Goal: Navigation & Orientation: Find specific page/section

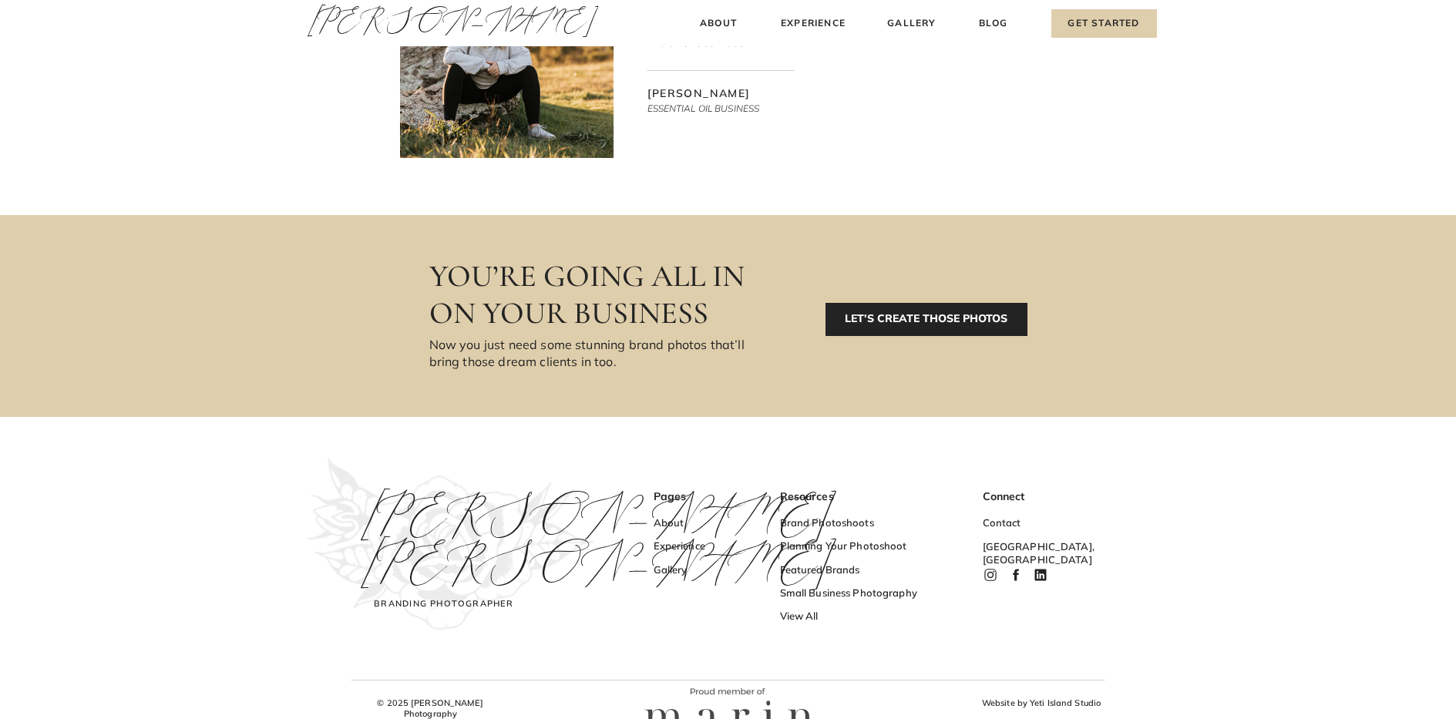
scroll to position [5024, 0]
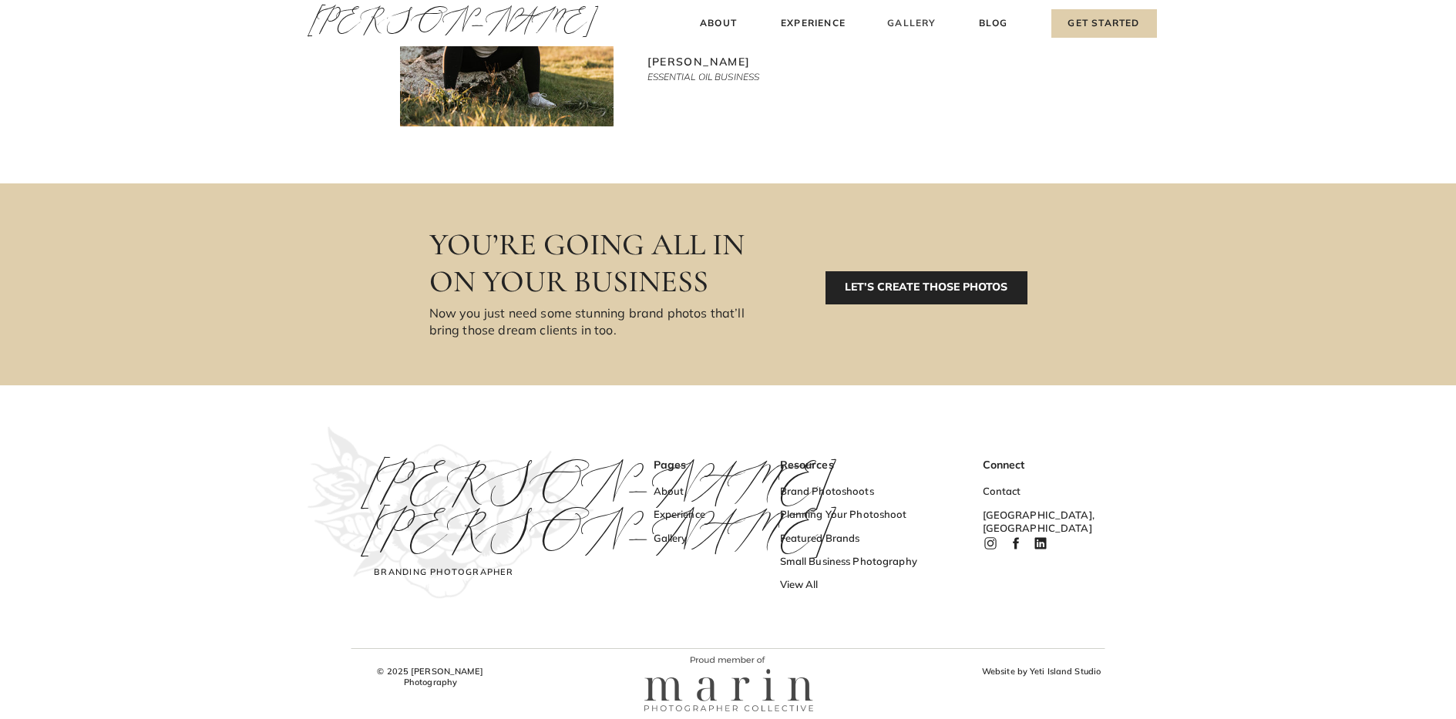
click at [910, 25] on h3 "Gallery" at bounding box center [913, 23] width 52 height 16
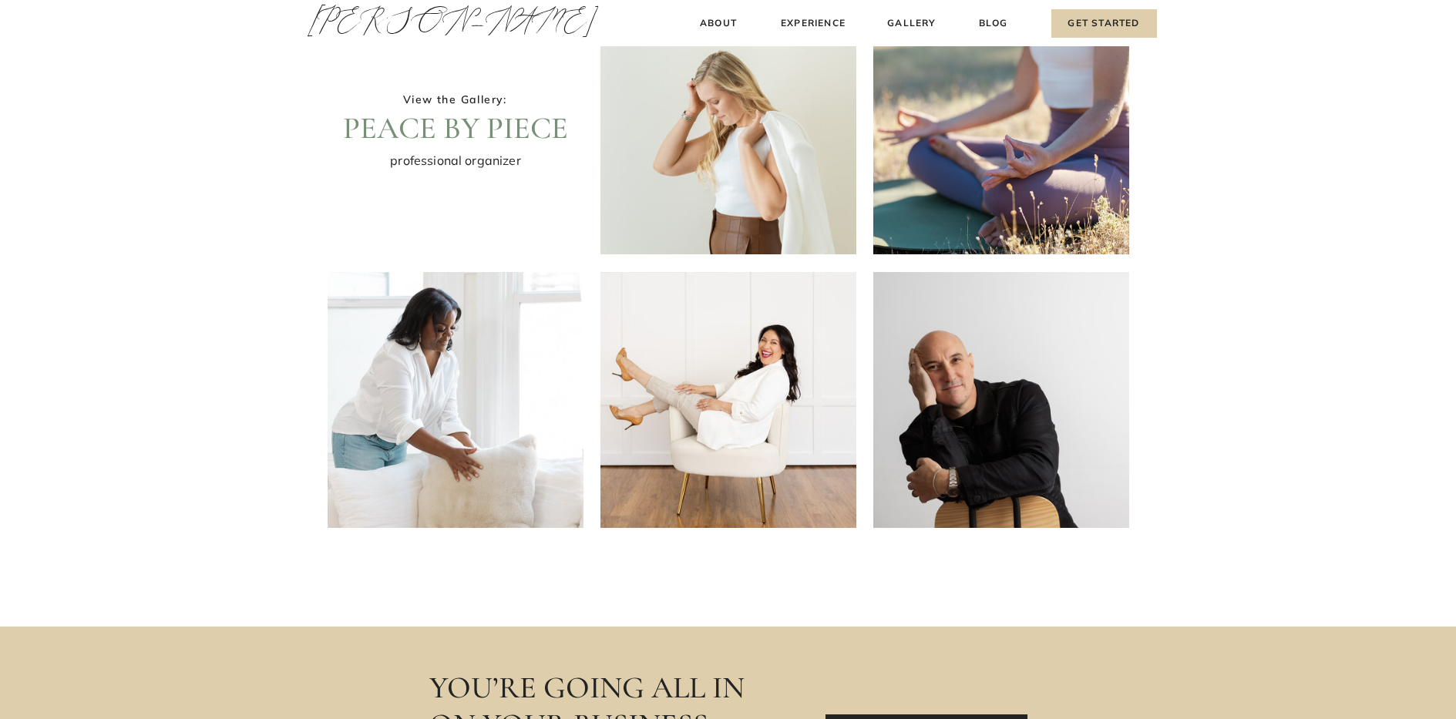
scroll to position [385, 0]
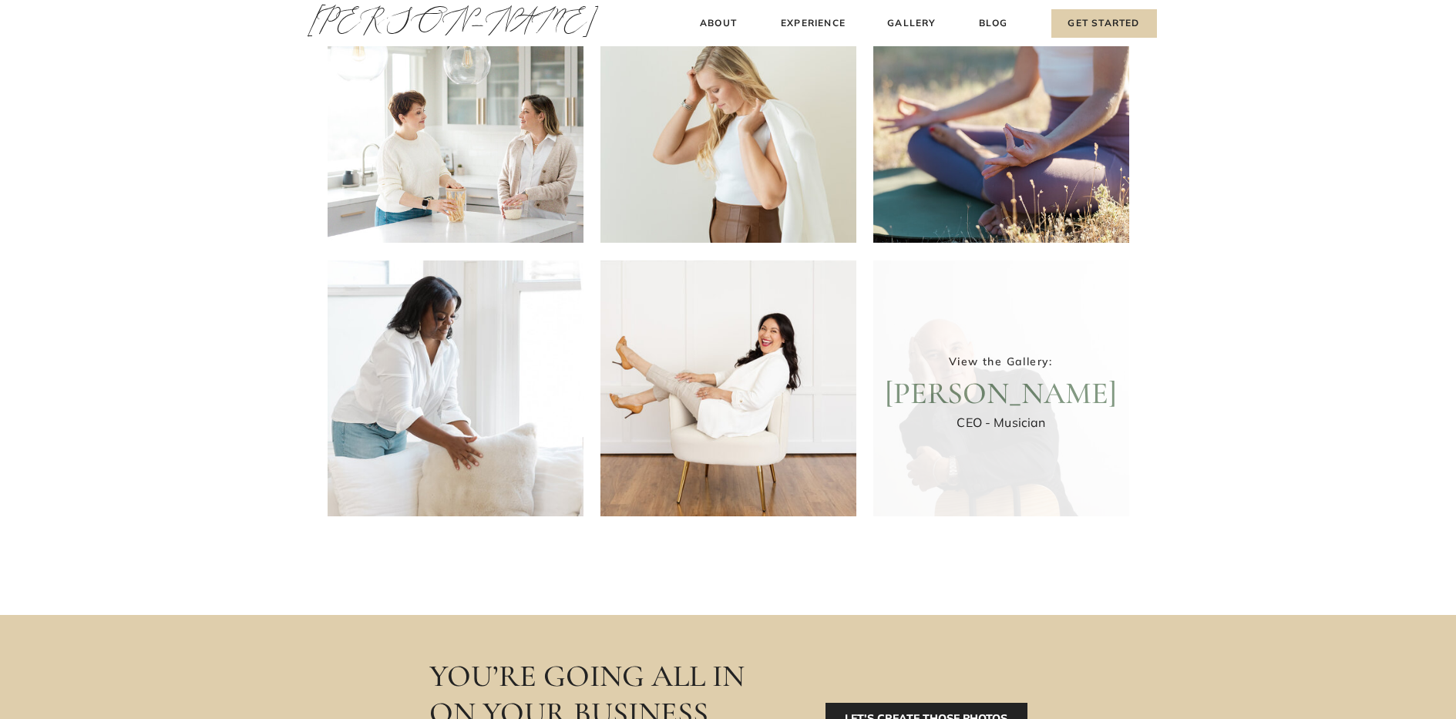
click at [969, 401] on div at bounding box center [1001, 389] width 256 height 256
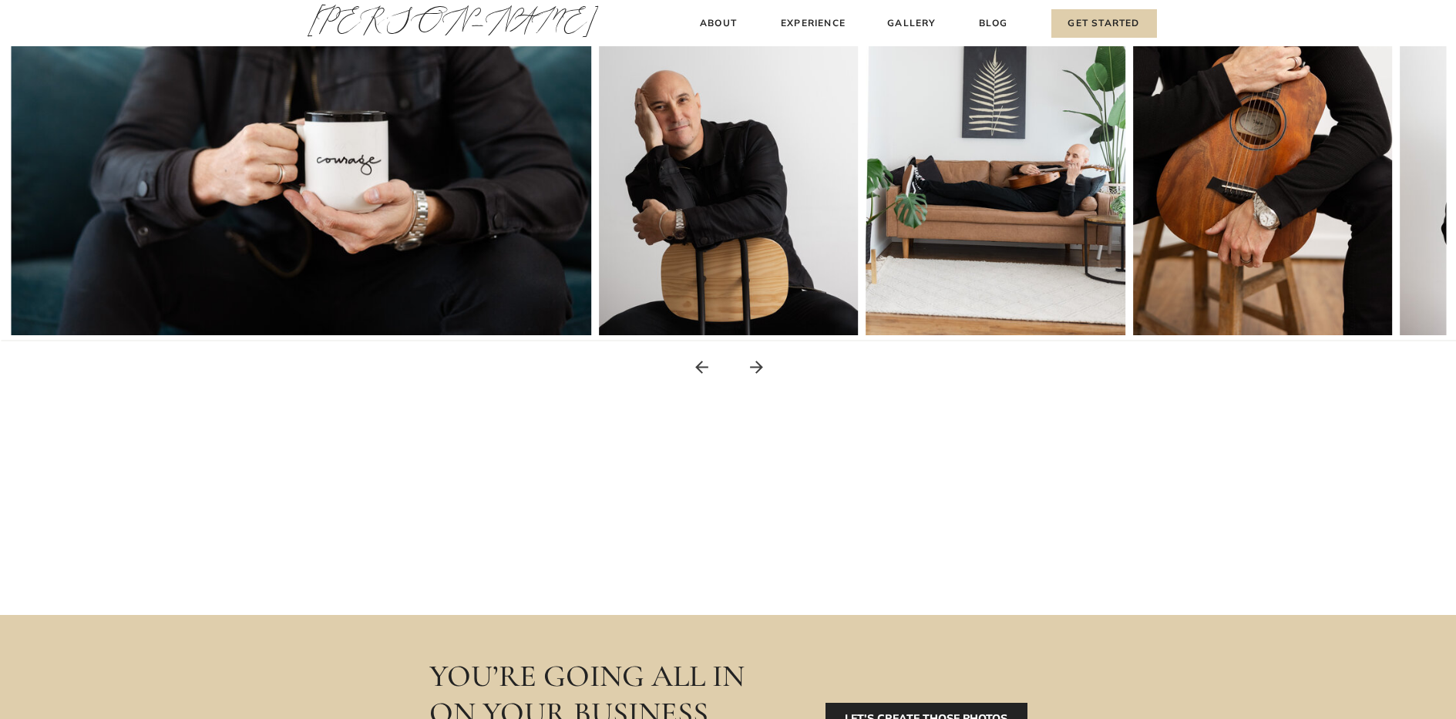
scroll to position [308, 0]
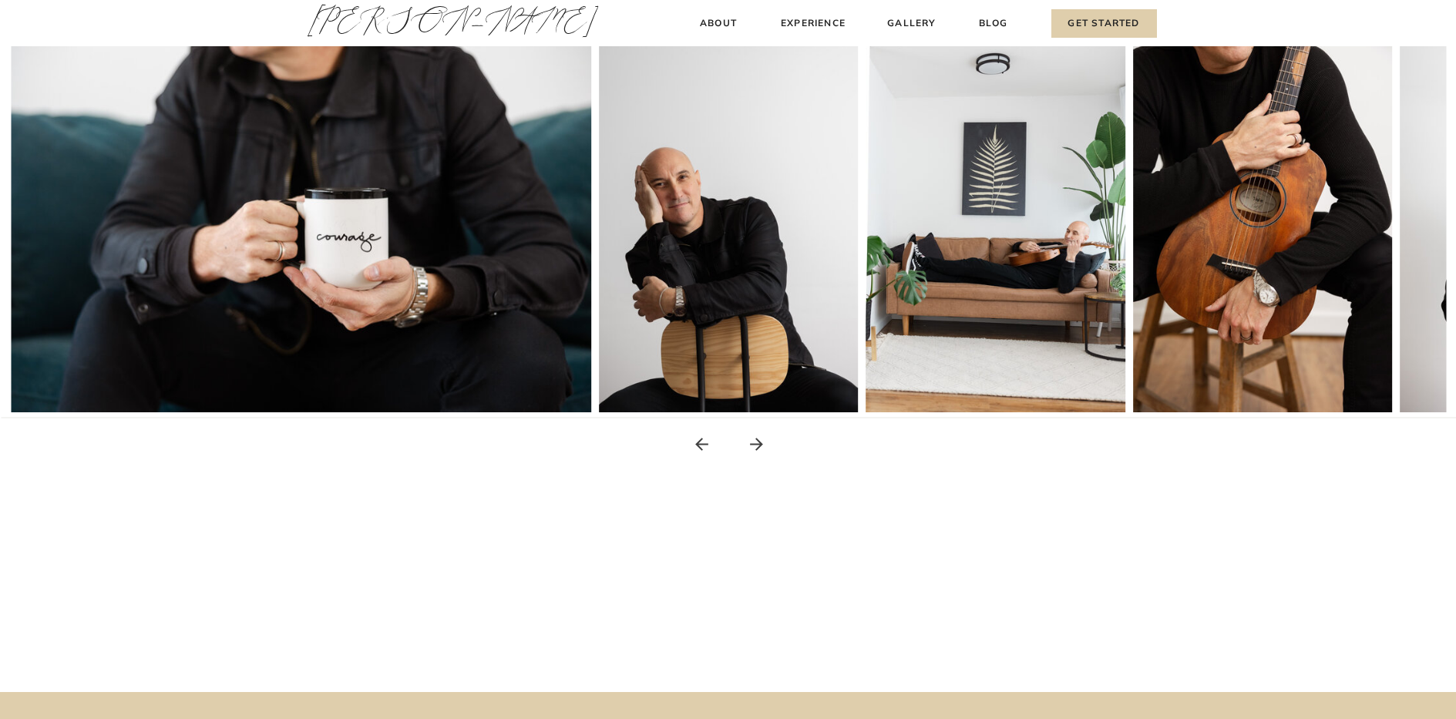
click at [755, 441] on icon at bounding box center [756, 444] width 19 height 19
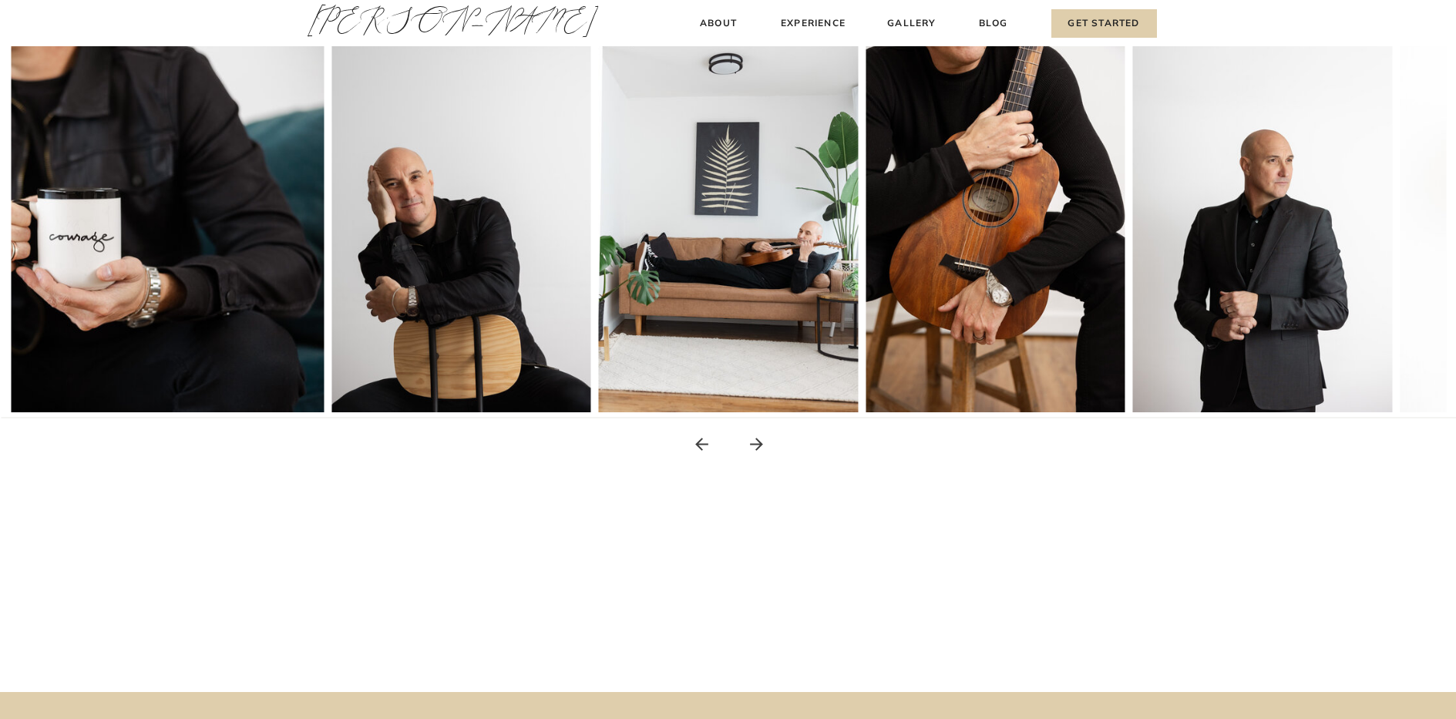
click at [755, 441] on icon at bounding box center [756, 444] width 19 height 19
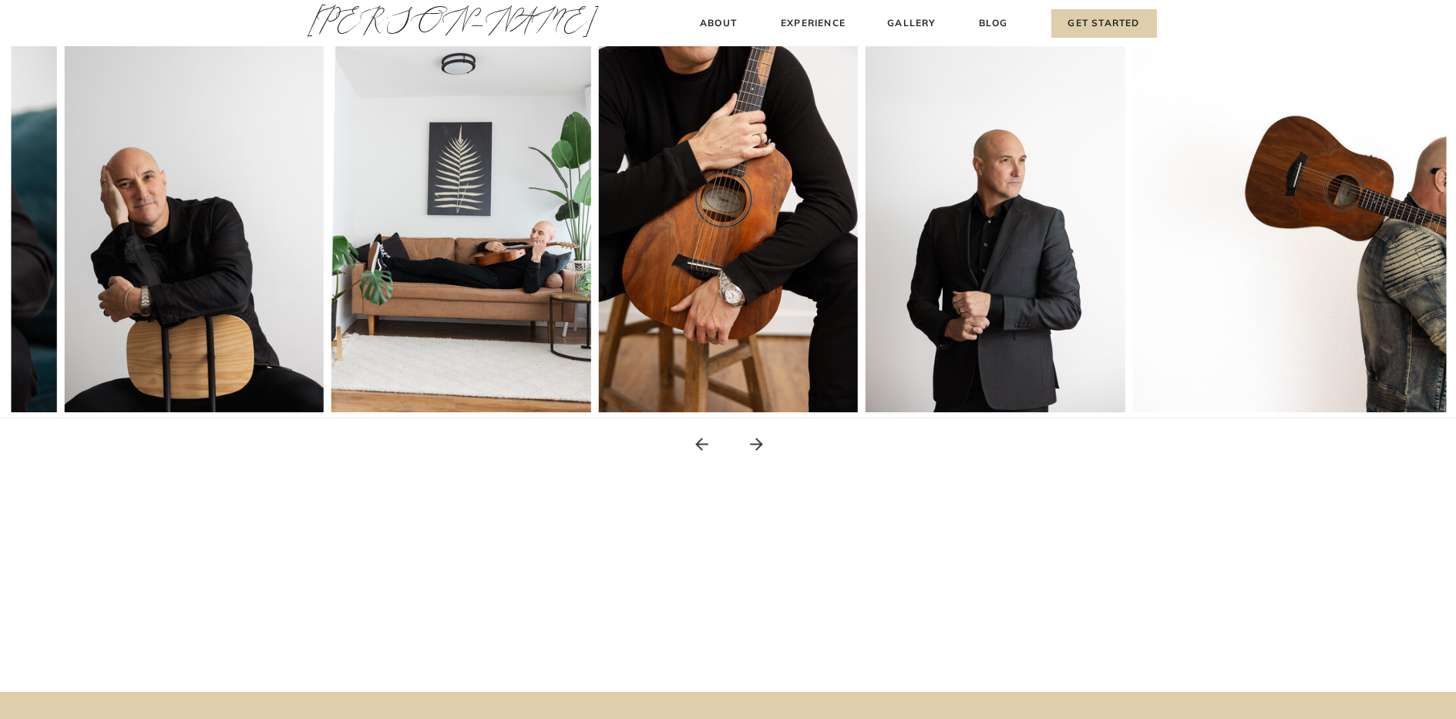
click at [755, 441] on icon at bounding box center [756, 444] width 19 height 19
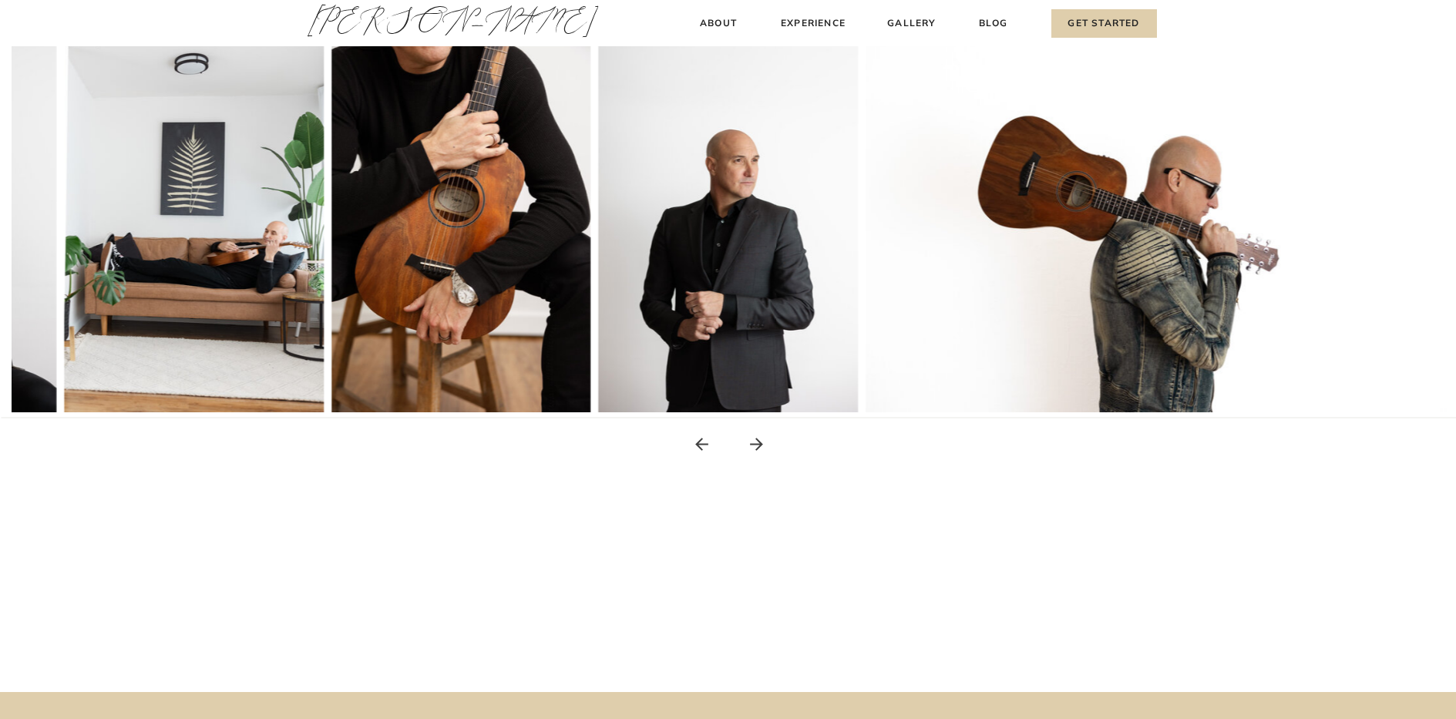
click at [755, 441] on icon at bounding box center [756, 444] width 19 height 19
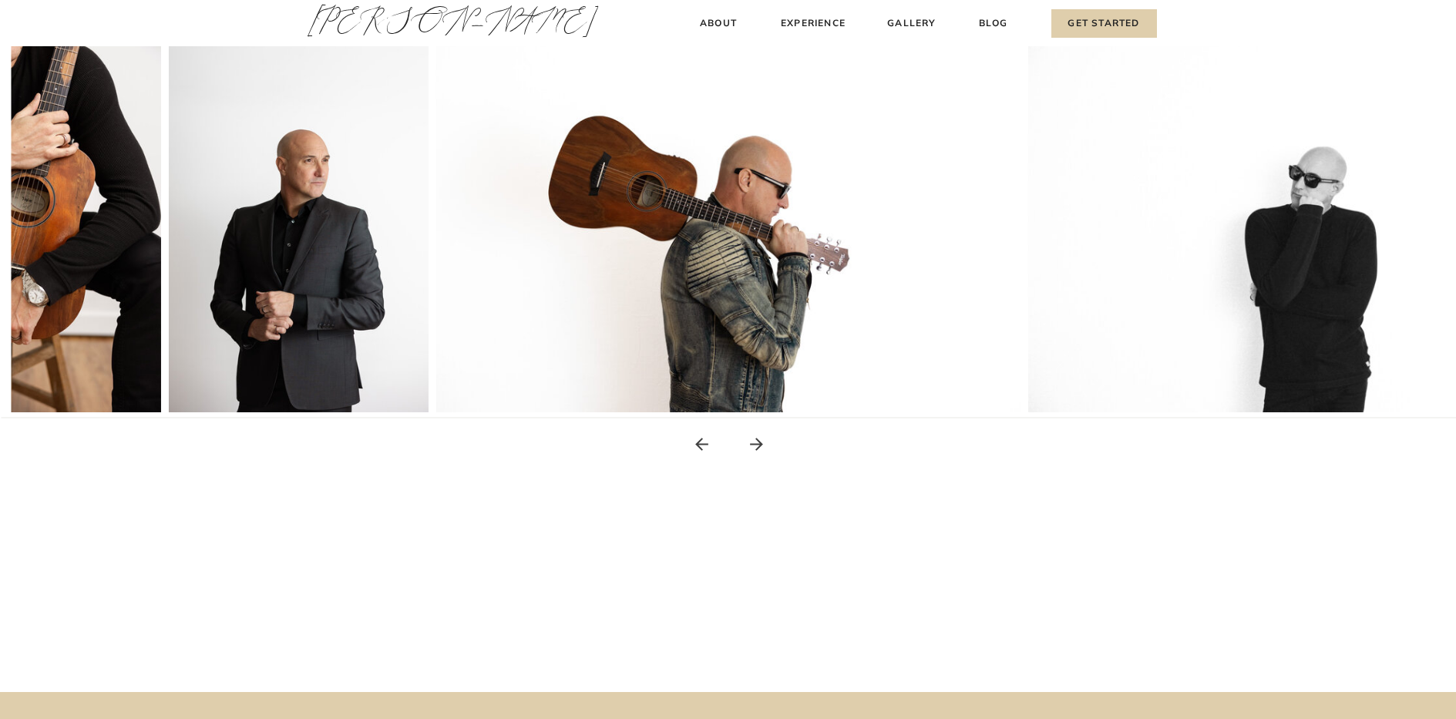
click at [755, 441] on icon at bounding box center [756, 444] width 19 height 19
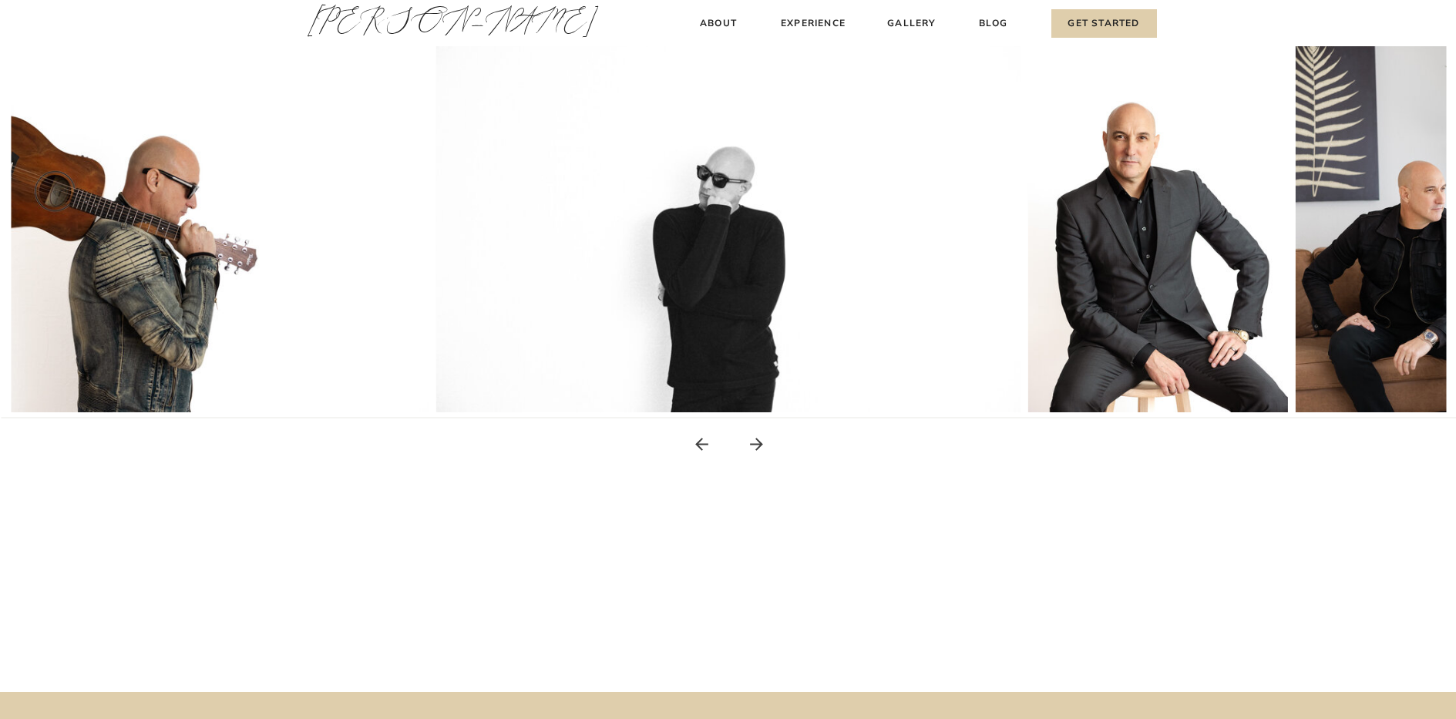
click at [755, 441] on icon at bounding box center [756, 444] width 19 height 19
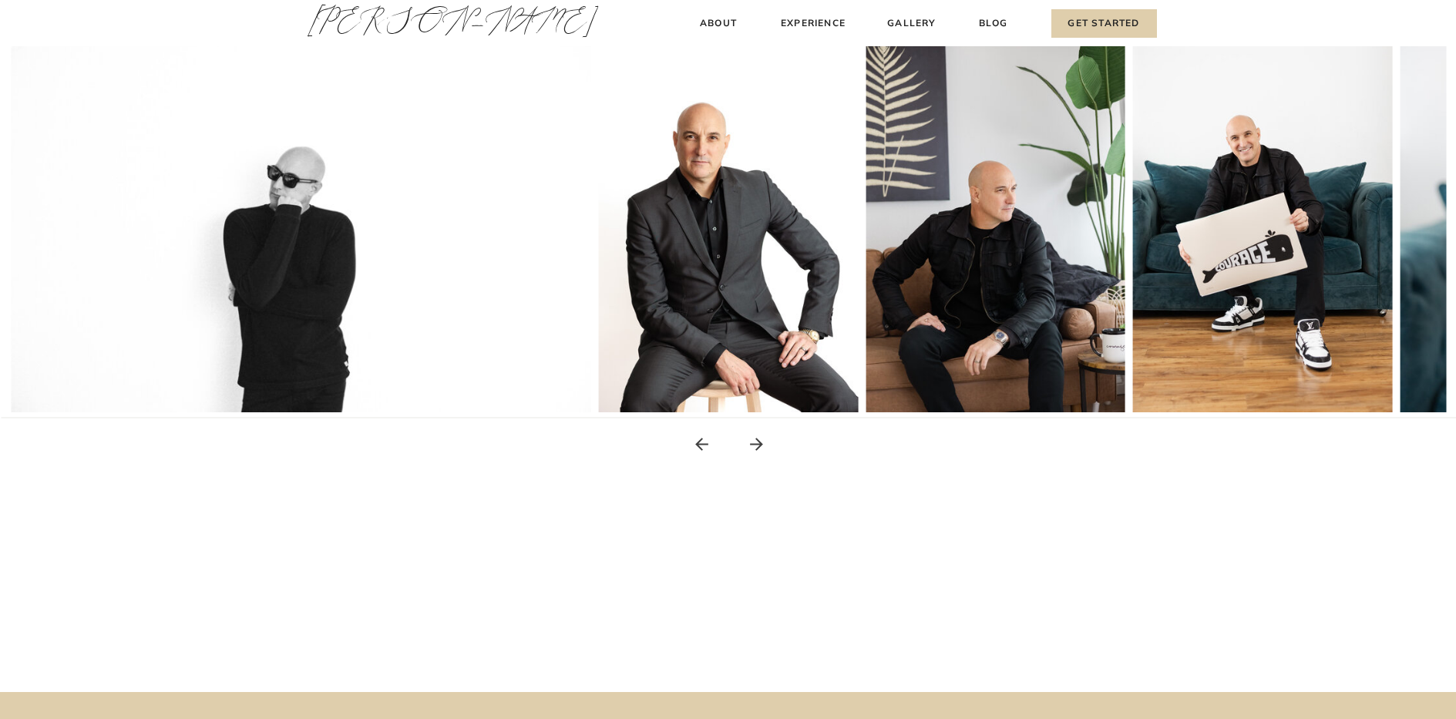
click at [755, 441] on icon at bounding box center [756, 444] width 19 height 19
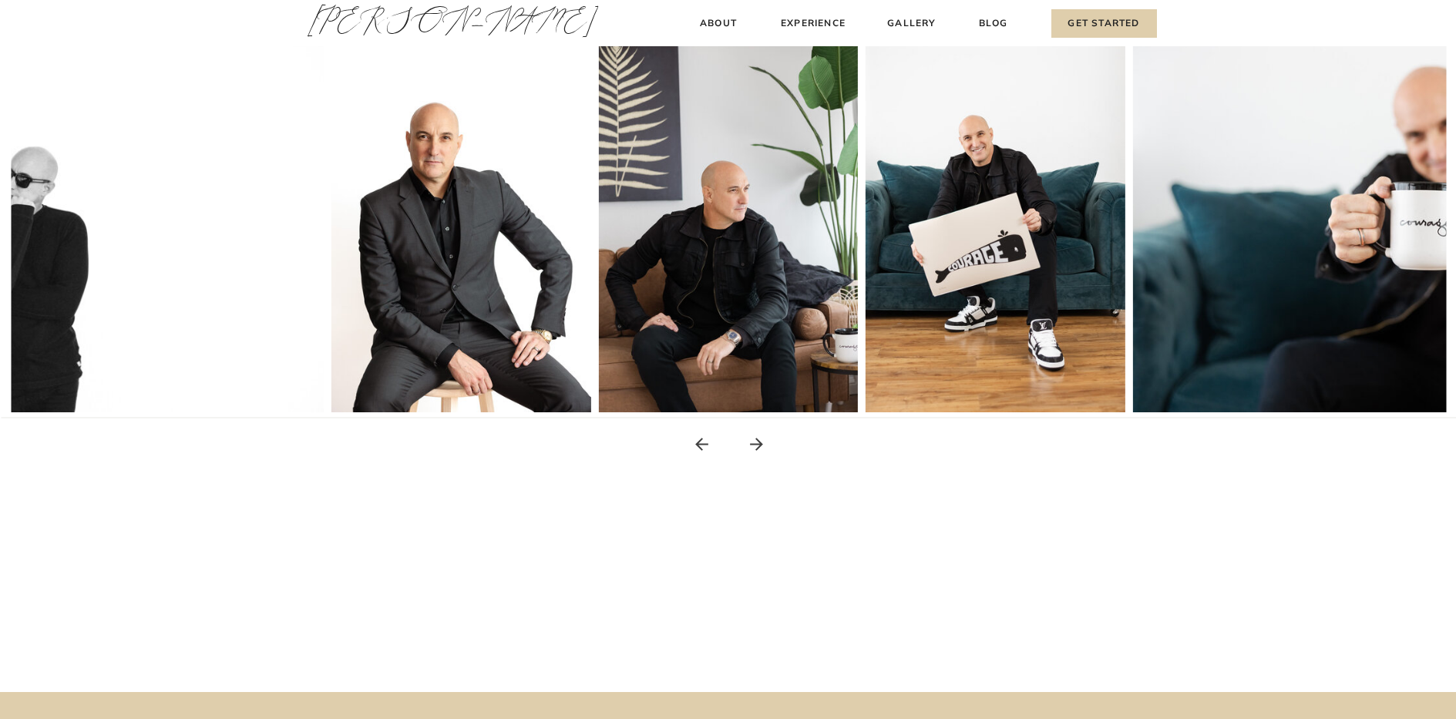
click at [755, 441] on icon at bounding box center [756, 444] width 19 height 19
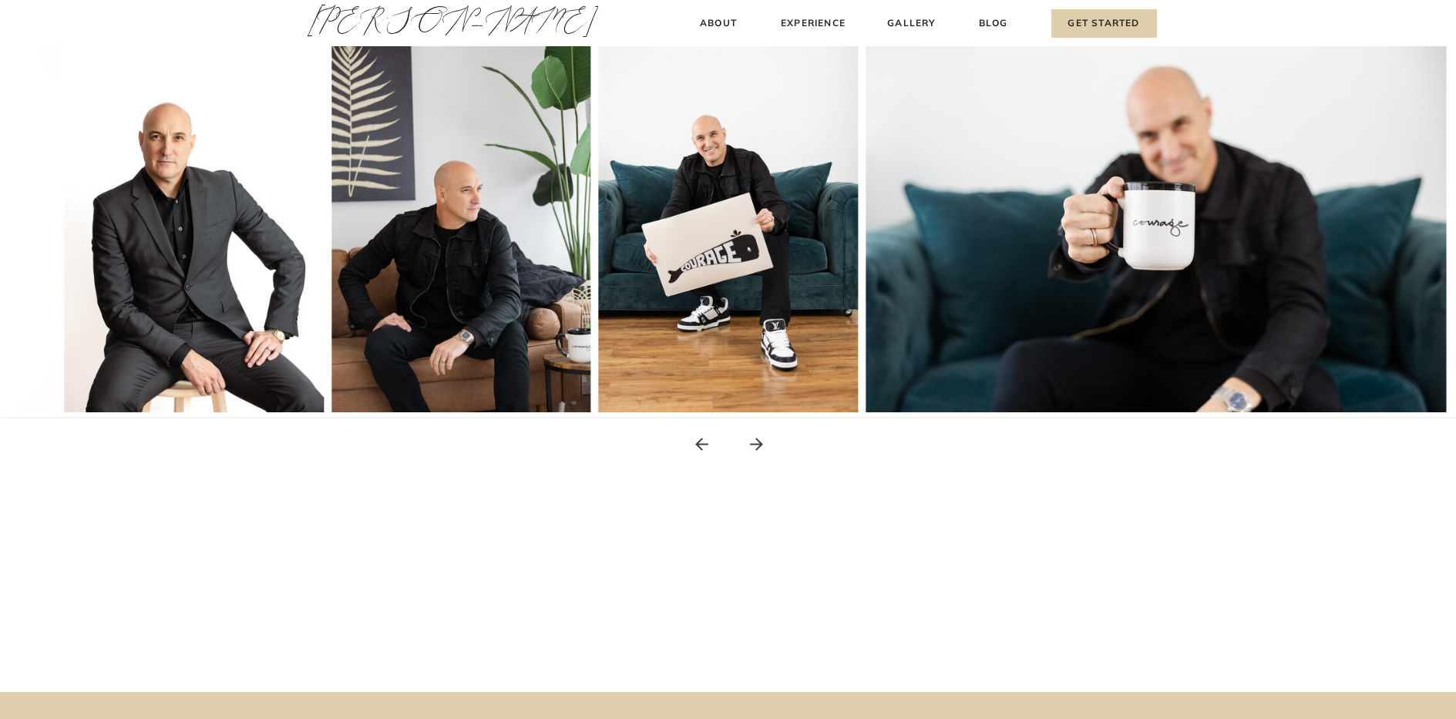
click at [755, 441] on icon at bounding box center [756, 444] width 19 height 19
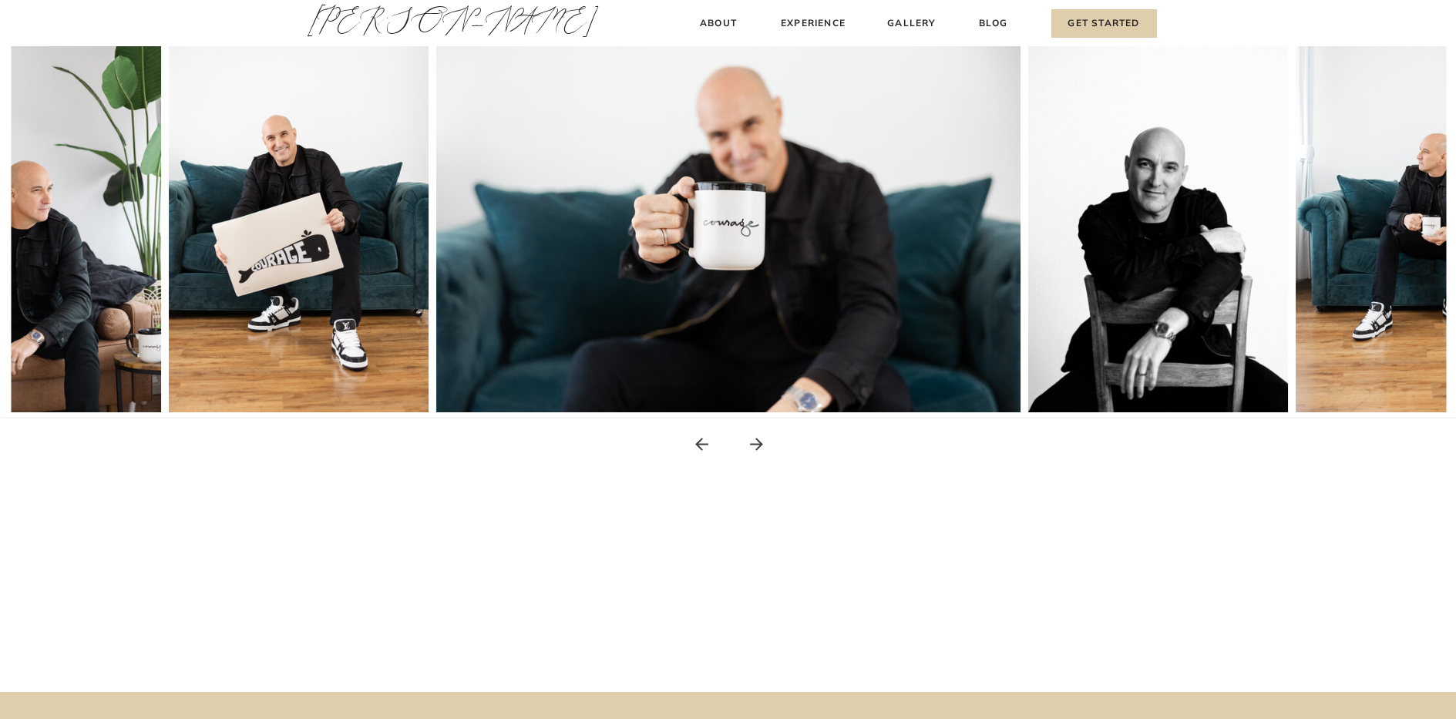
click at [755, 441] on icon at bounding box center [756, 444] width 19 height 19
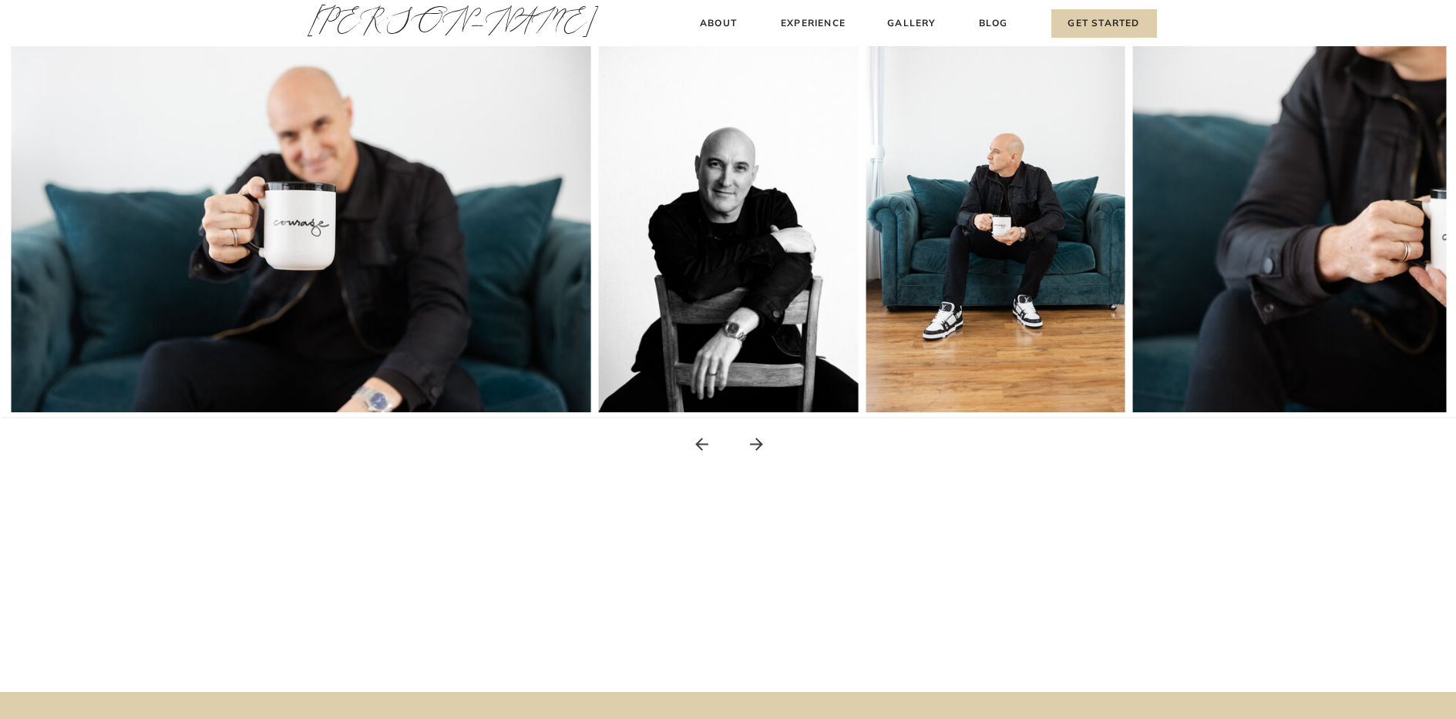
click at [755, 441] on icon at bounding box center [756, 444] width 19 height 19
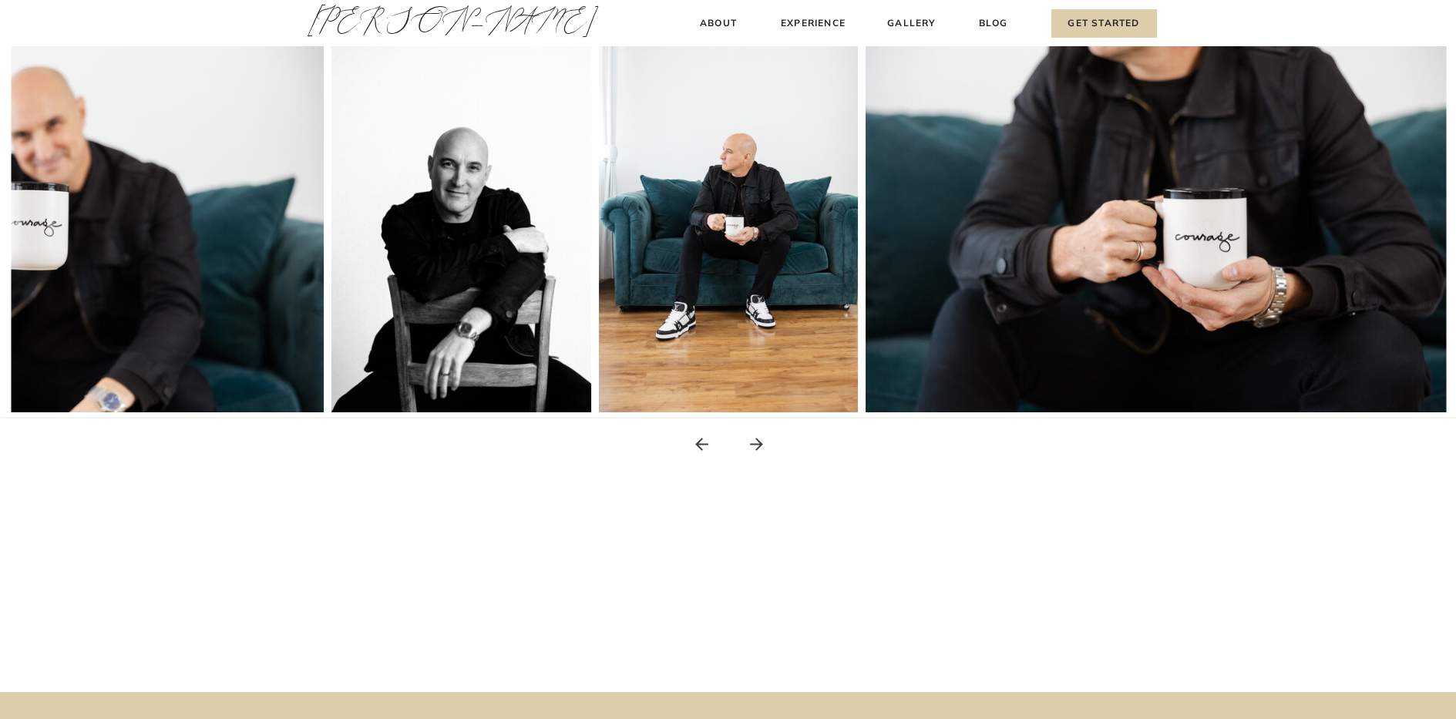
click at [755, 441] on icon at bounding box center [756, 444] width 19 height 19
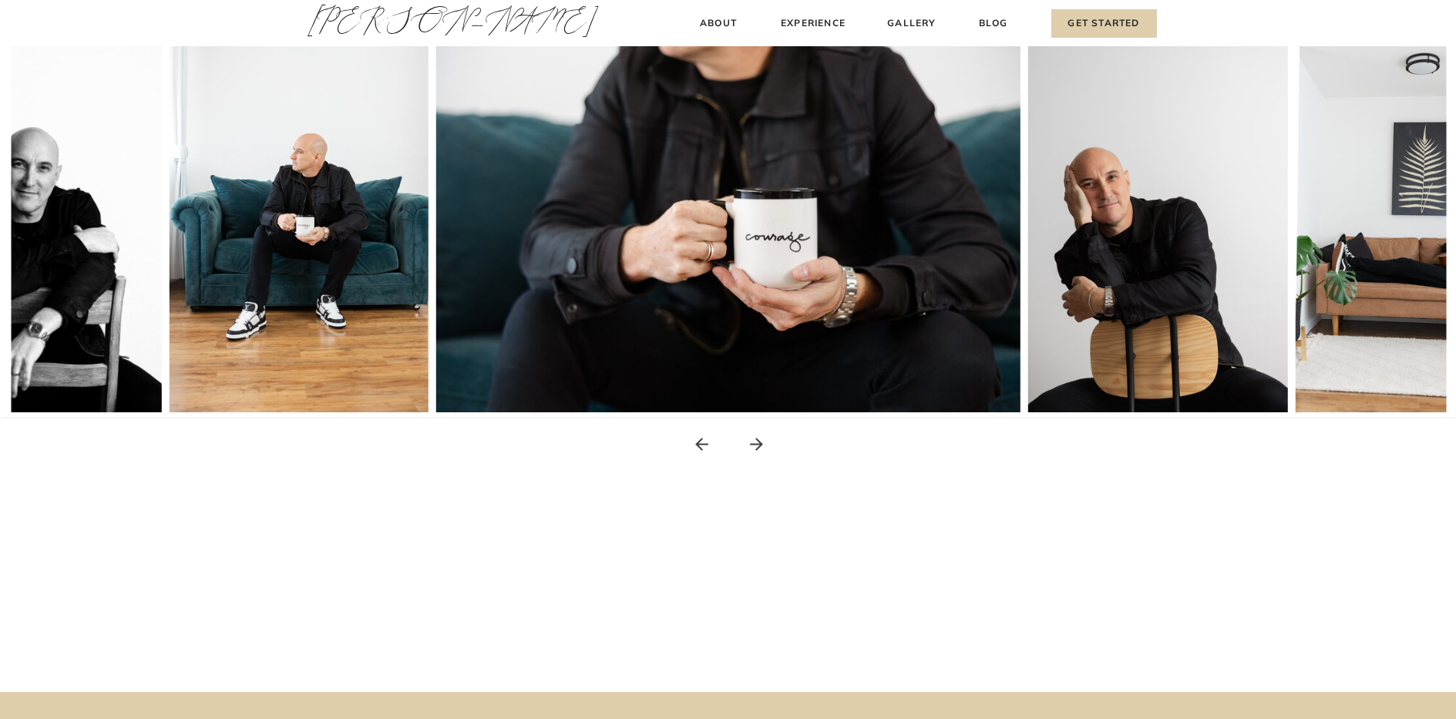
click at [755, 441] on icon at bounding box center [756, 444] width 19 height 19
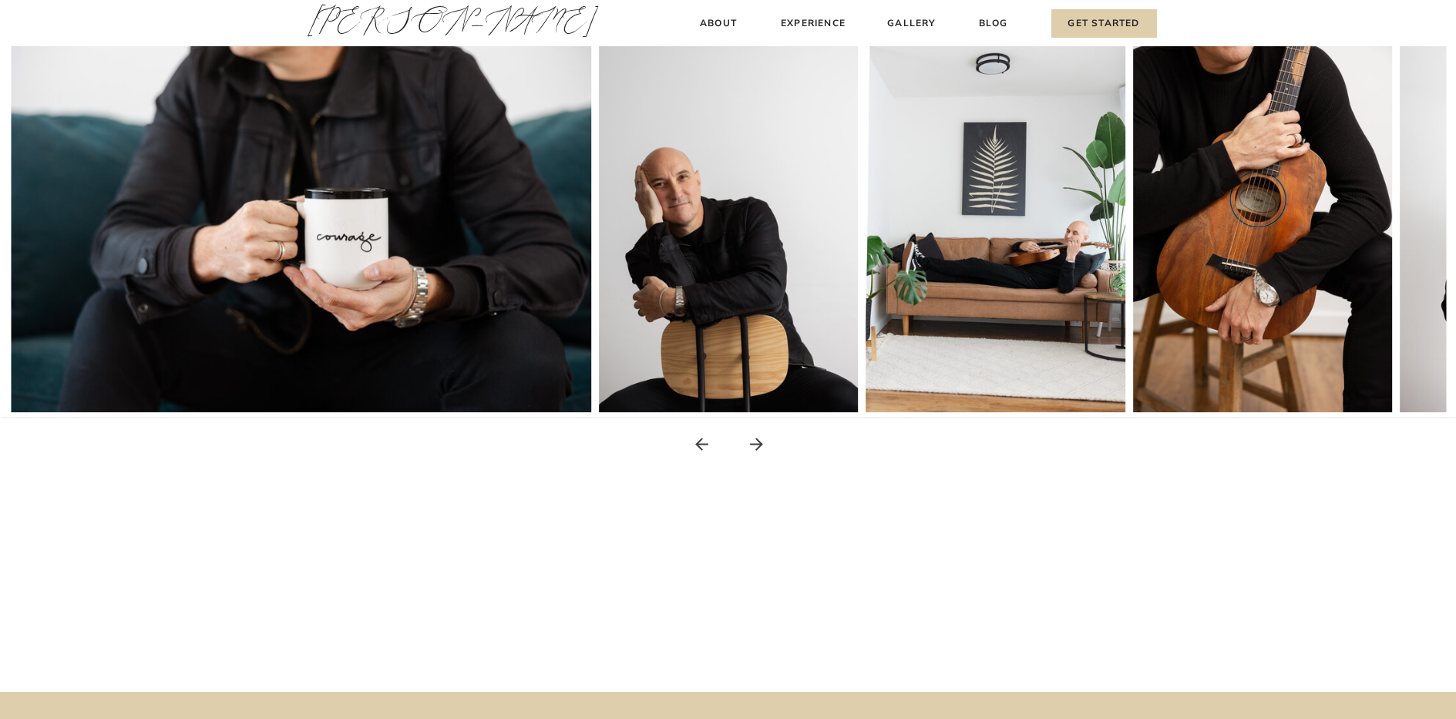
click at [755, 441] on icon at bounding box center [756, 444] width 19 height 19
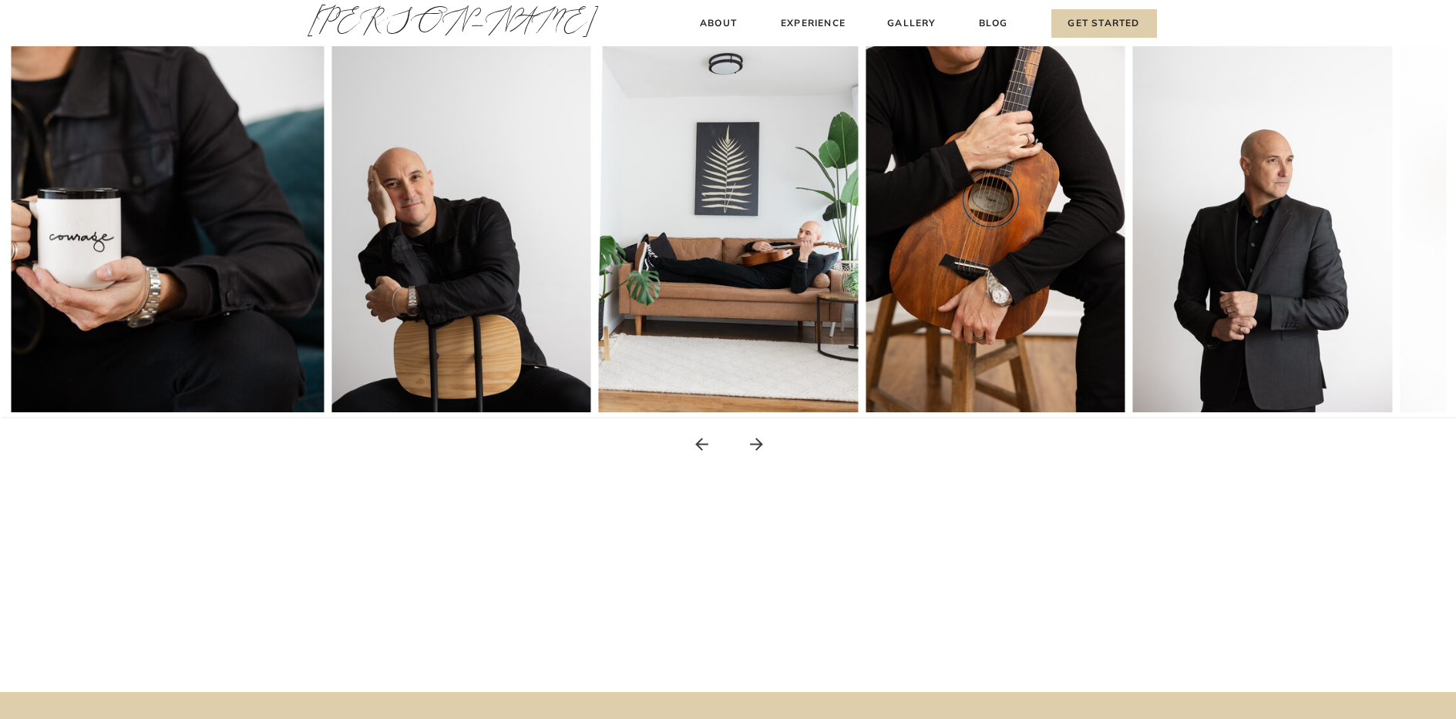
click at [755, 441] on icon at bounding box center [756, 444] width 19 height 19
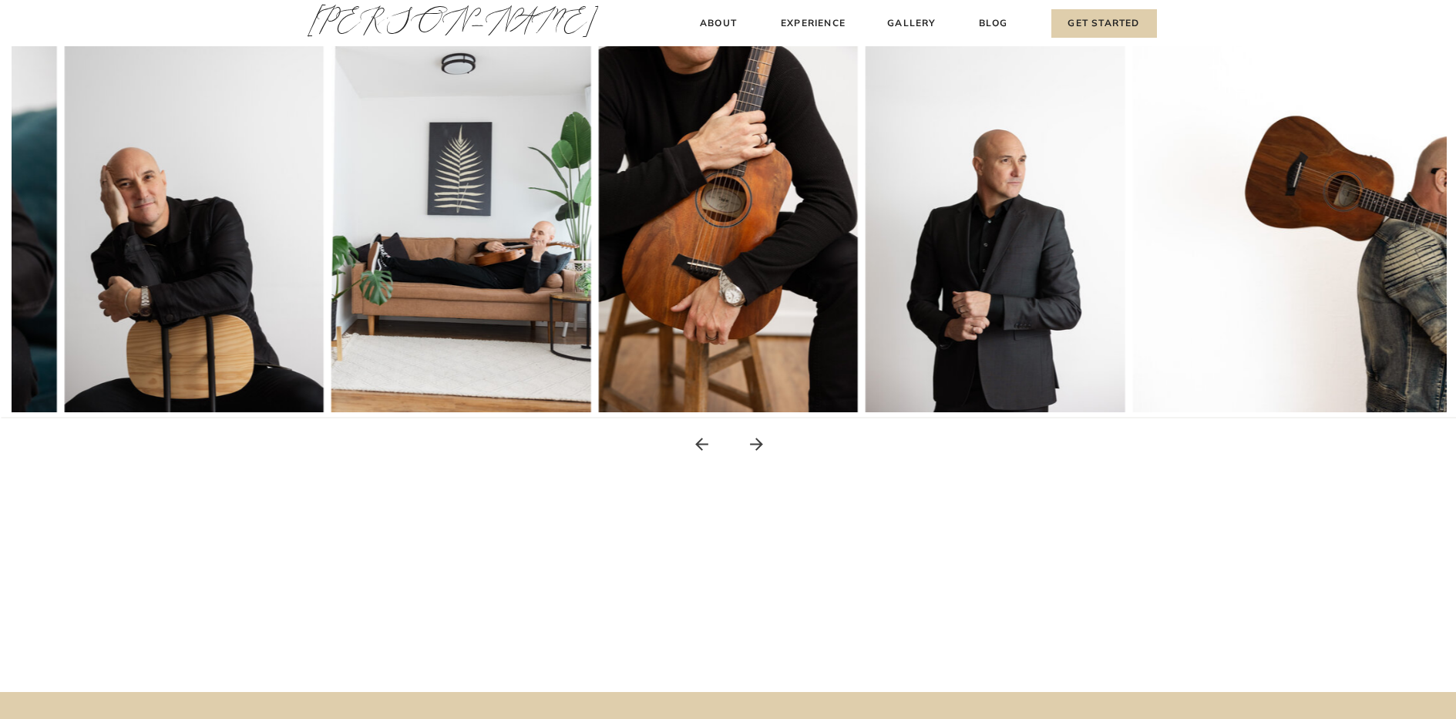
click at [755, 441] on icon at bounding box center [756, 444] width 19 height 19
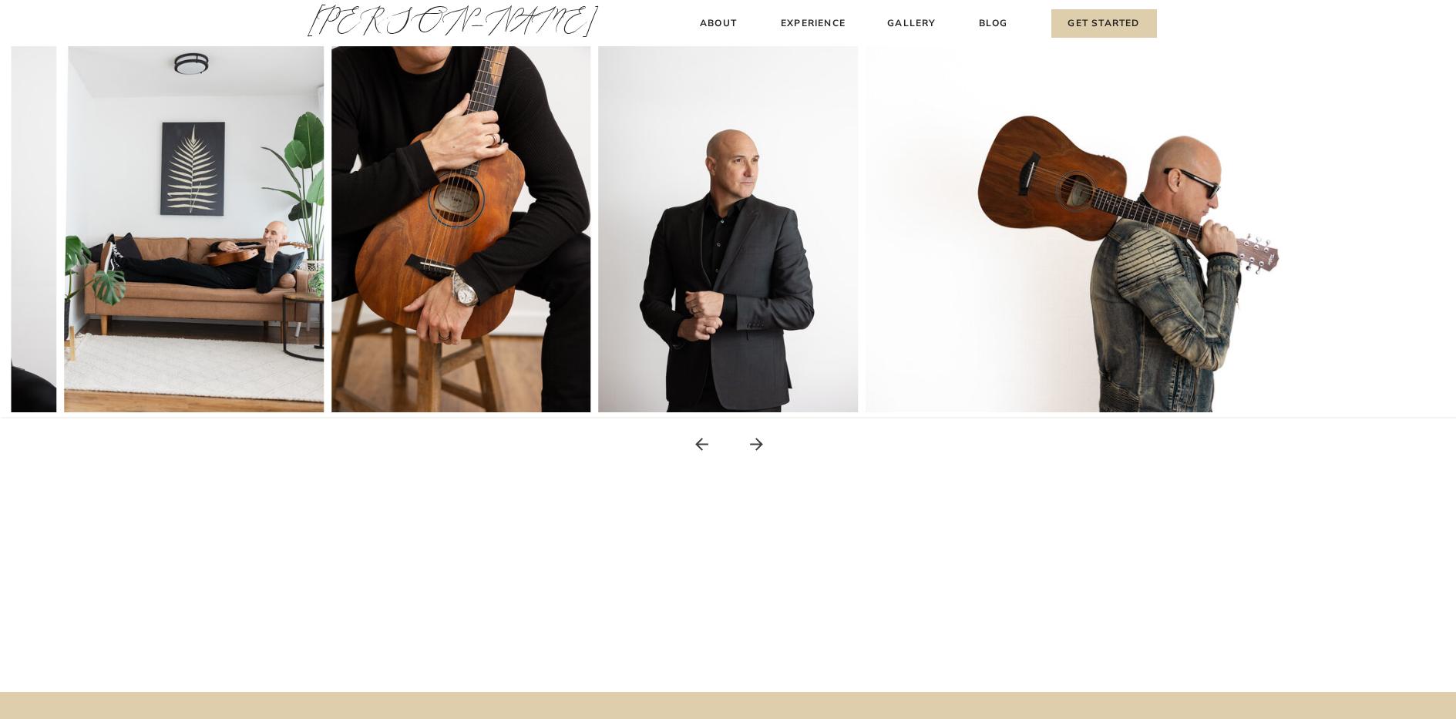
click at [755, 441] on icon at bounding box center [756, 444] width 19 height 19
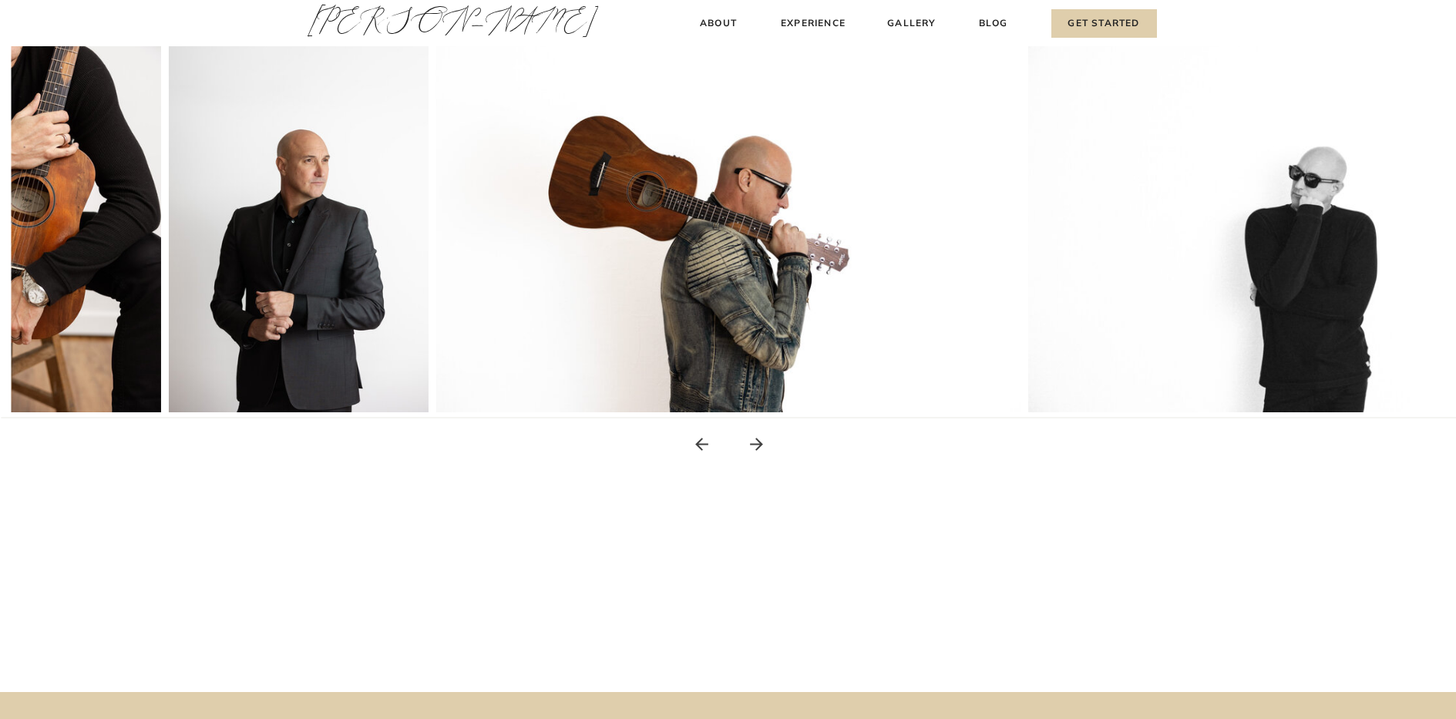
click at [755, 441] on icon at bounding box center [756, 444] width 19 height 19
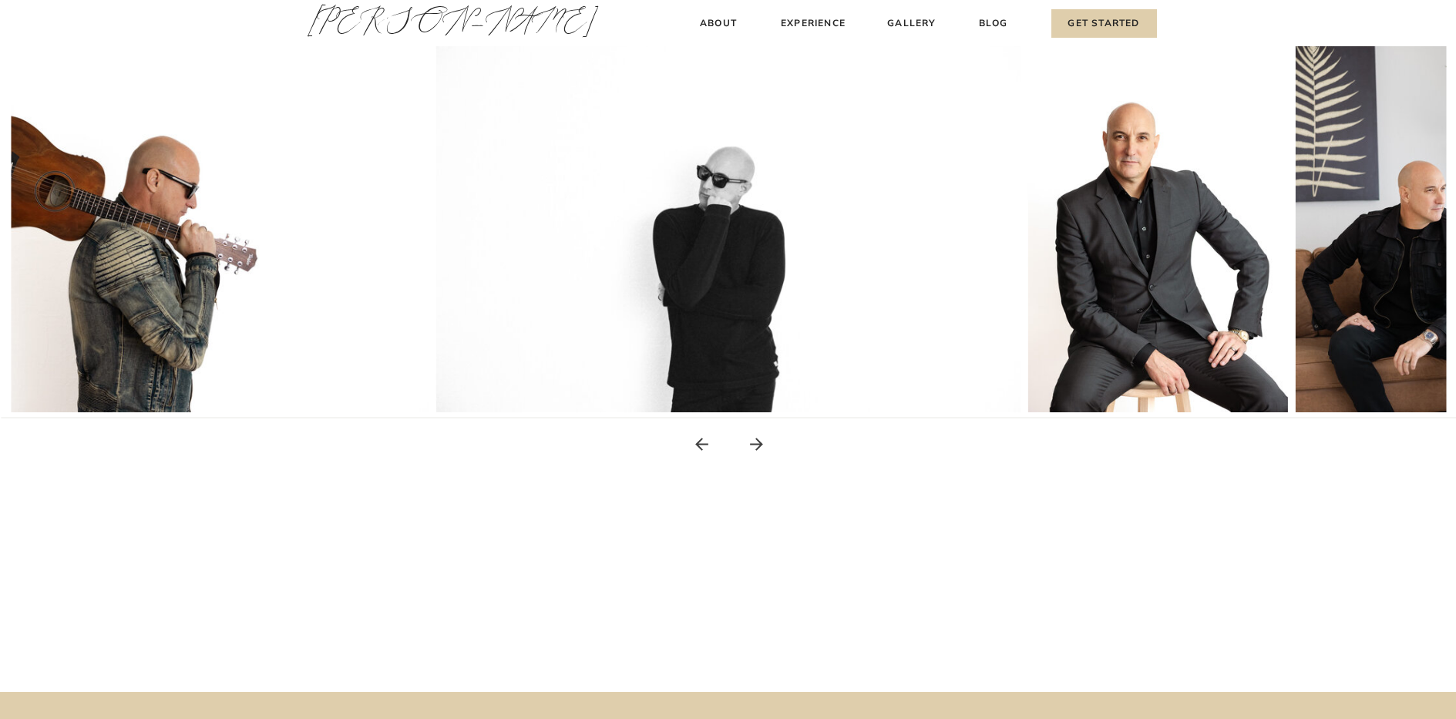
click at [755, 441] on icon at bounding box center [756, 444] width 19 height 19
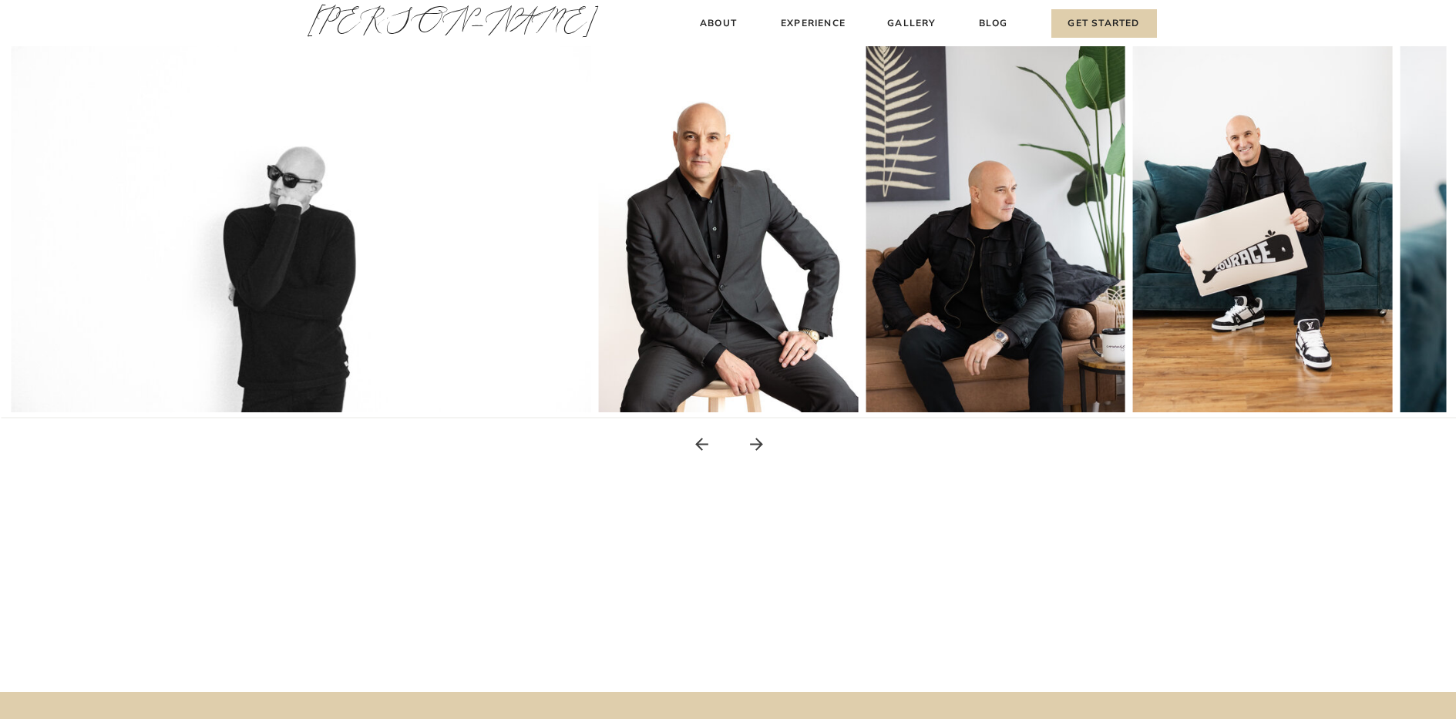
click at [755, 441] on icon at bounding box center [756, 444] width 19 height 19
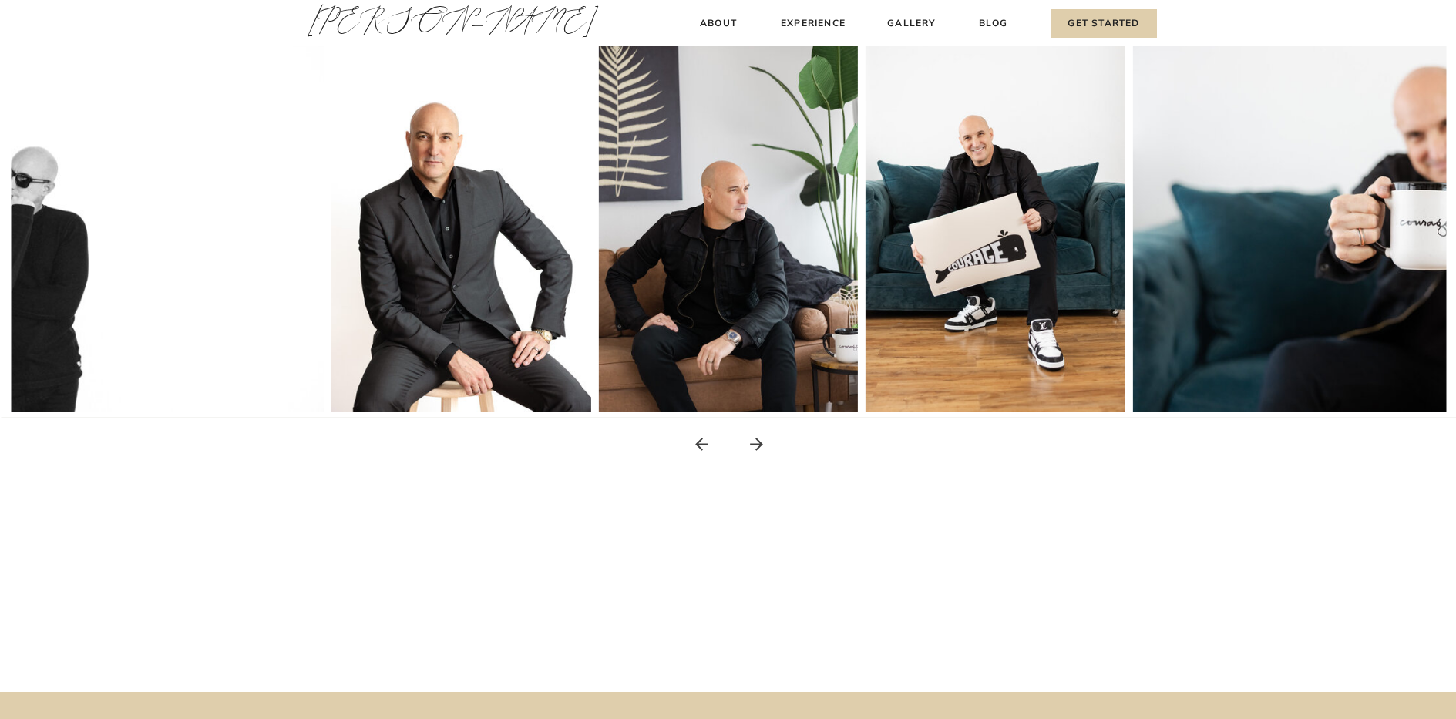
click at [755, 441] on icon at bounding box center [756, 444] width 19 height 19
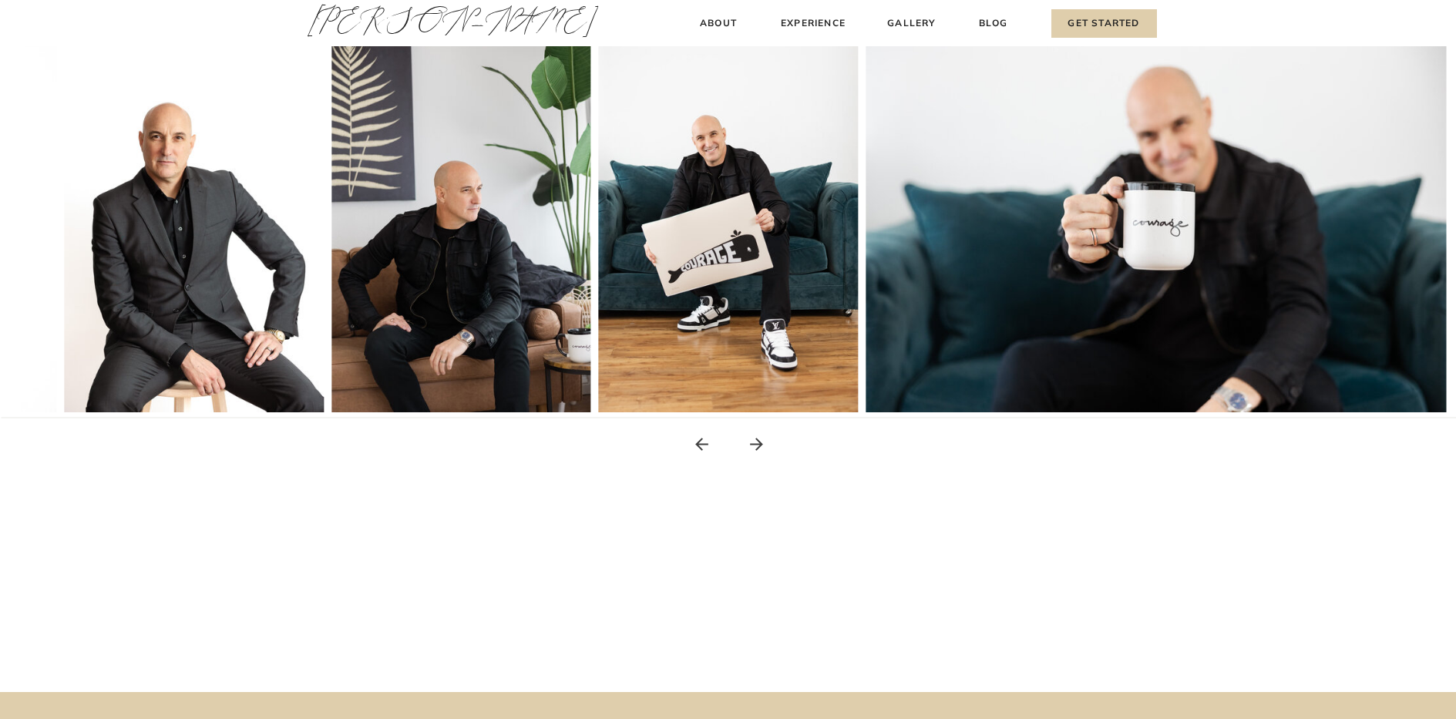
click at [755, 441] on icon at bounding box center [756, 444] width 19 height 19
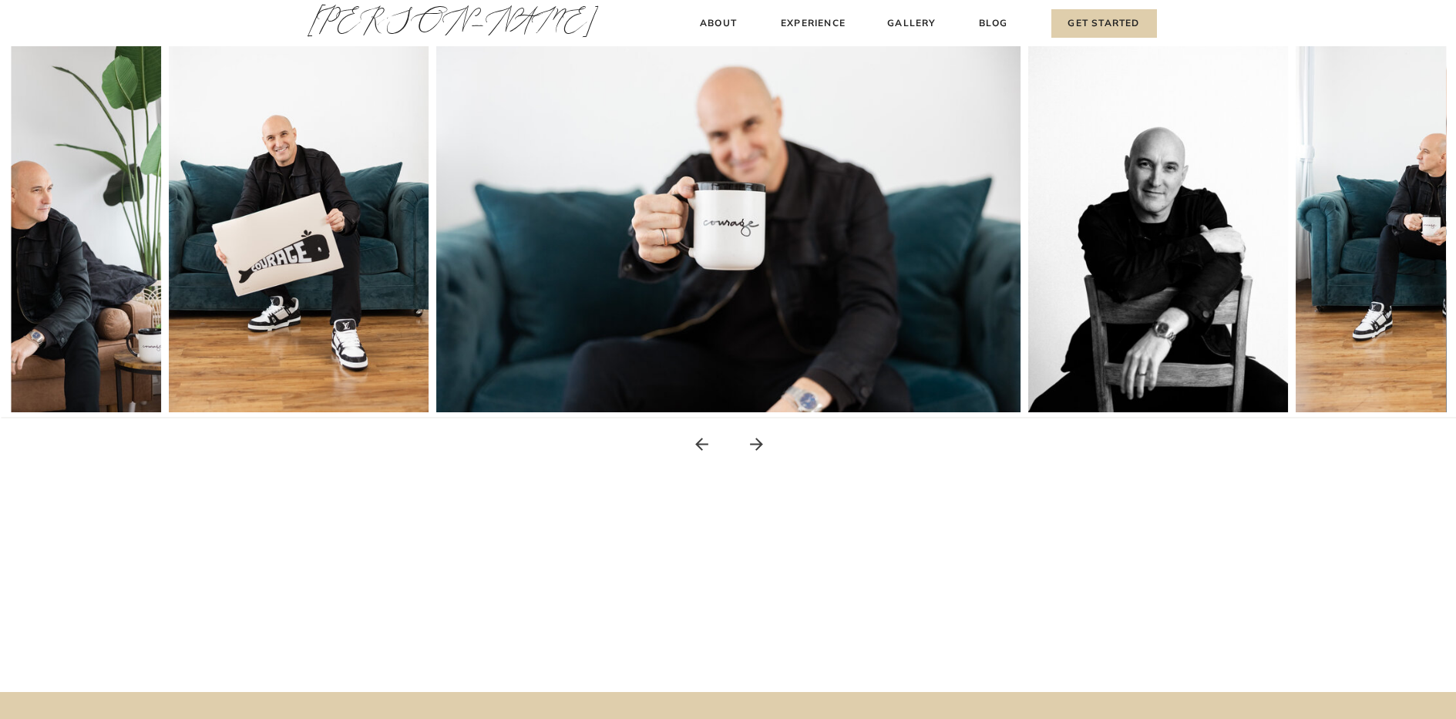
click at [755, 441] on icon at bounding box center [756, 444] width 19 height 19
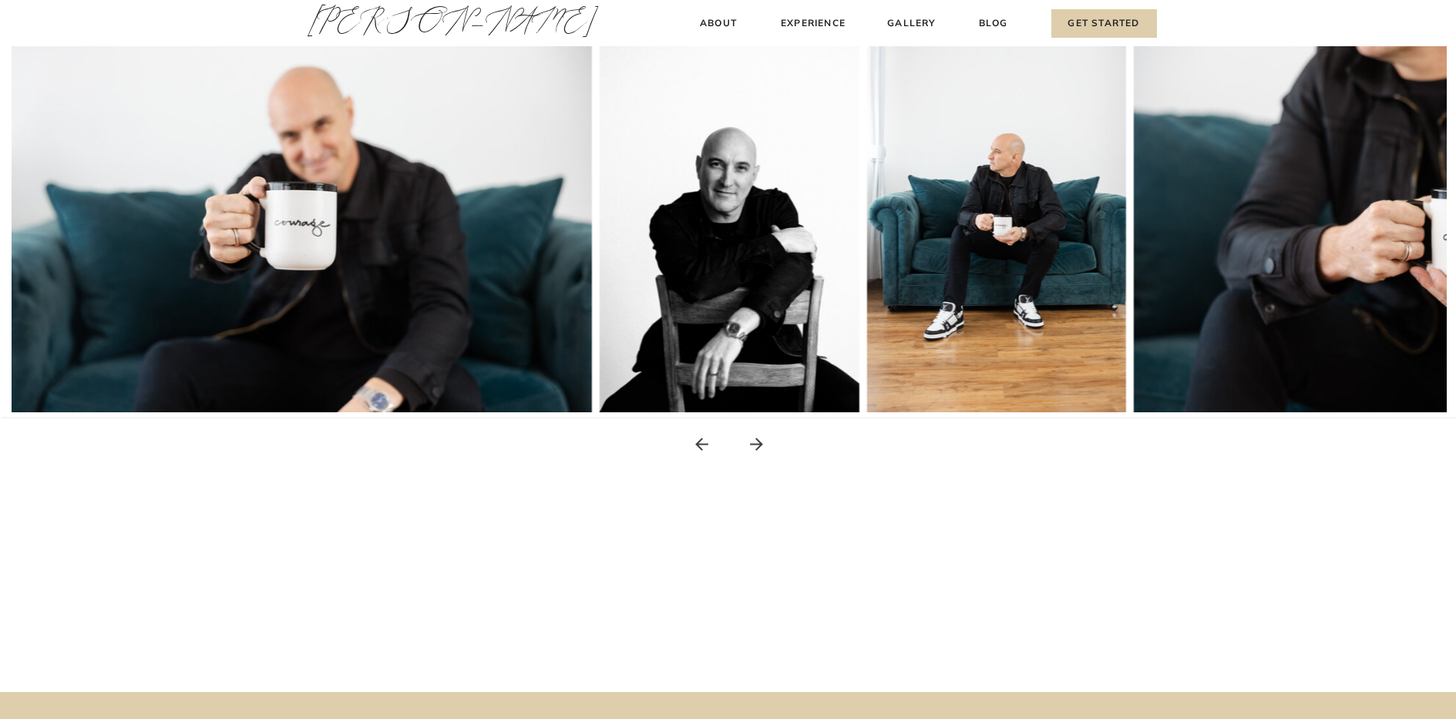
click at [755, 441] on icon at bounding box center [756, 444] width 19 height 19
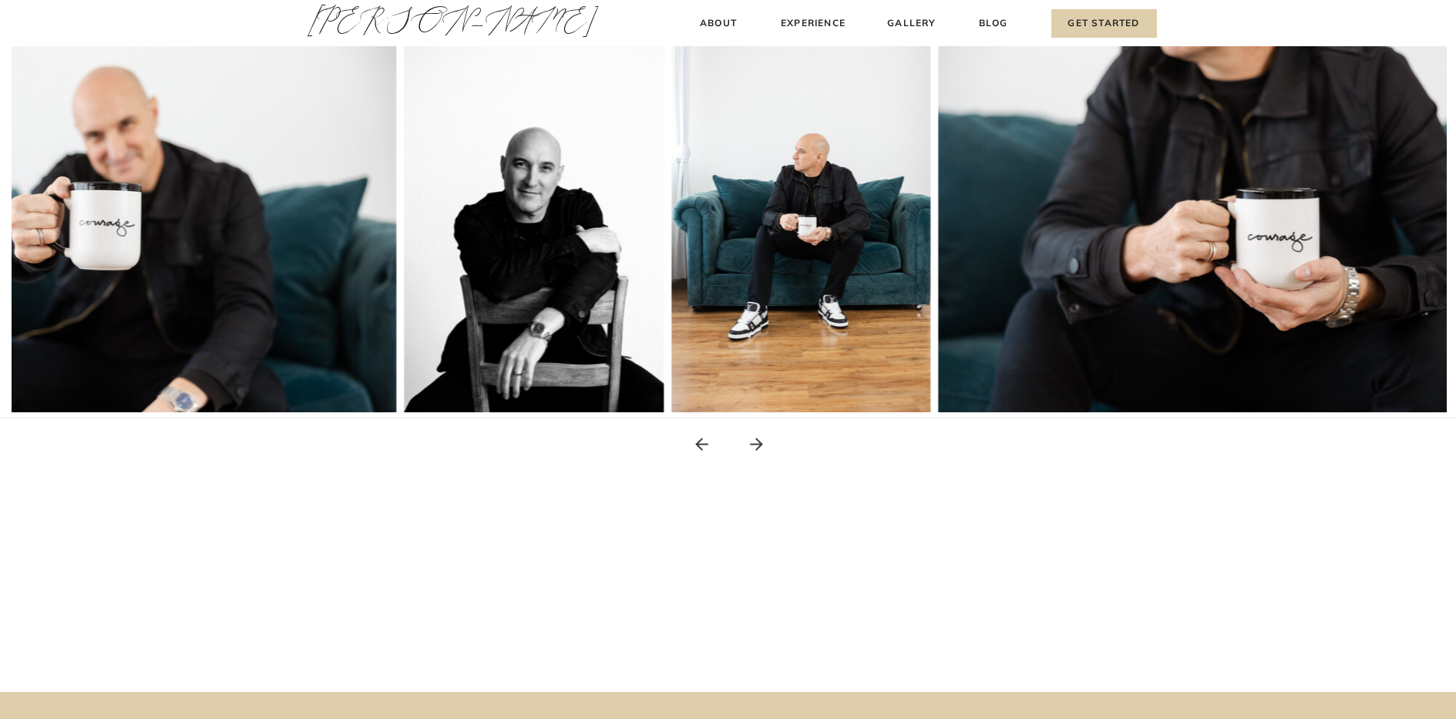
click at [755, 441] on icon at bounding box center [756, 444] width 19 height 19
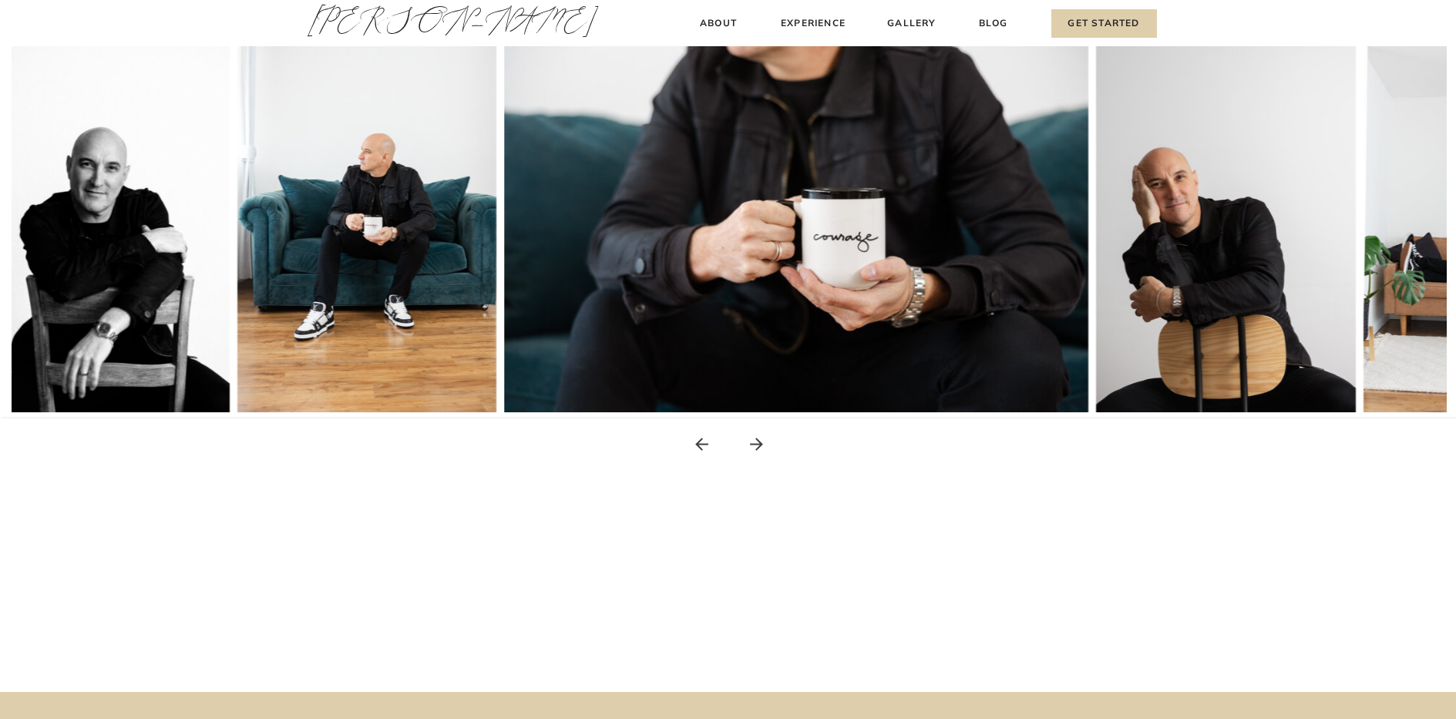
click at [755, 441] on icon at bounding box center [756, 444] width 19 height 19
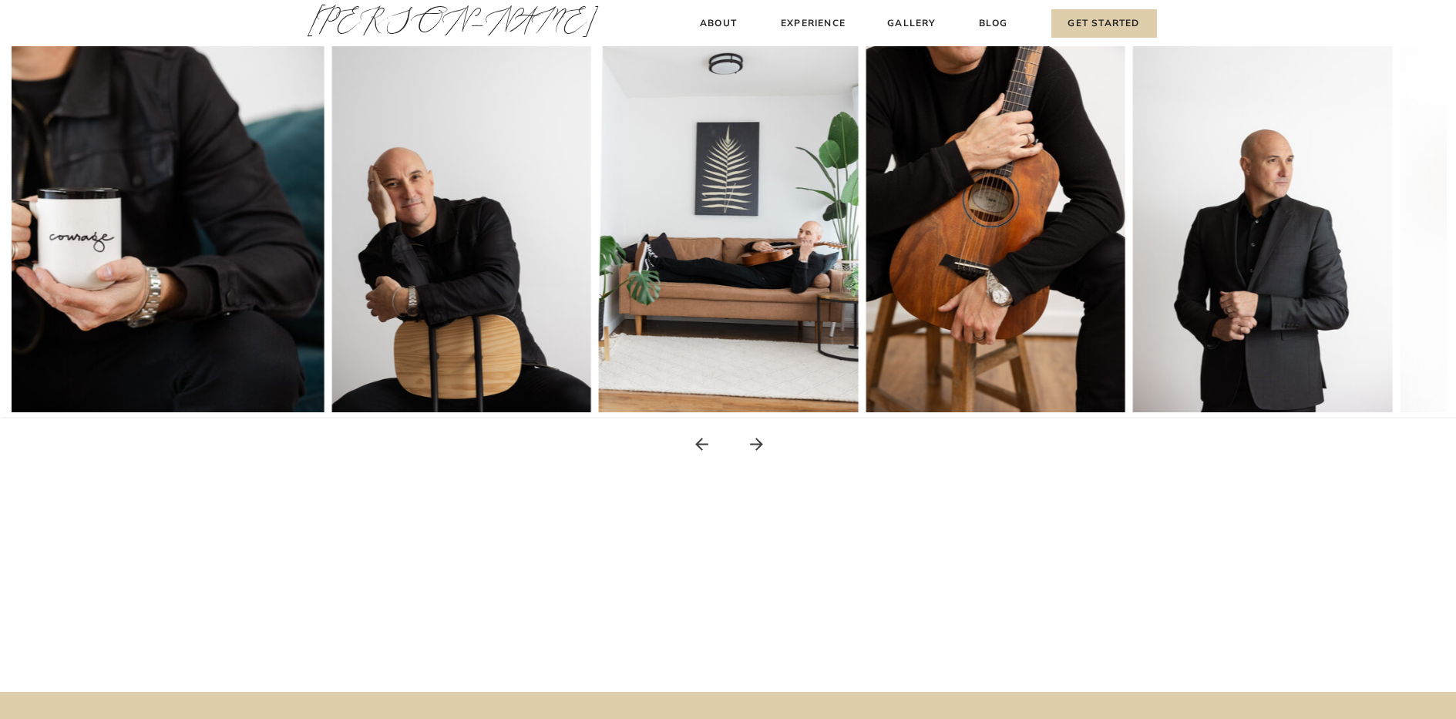
click at [755, 441] on icon at bounding box center [756, 444] width 19 height 19
